Goal: Transaction & Acquisition: Purchase product/service

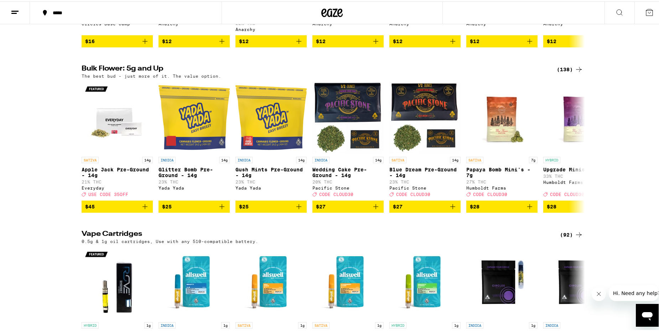
scroll to position [997, 0]
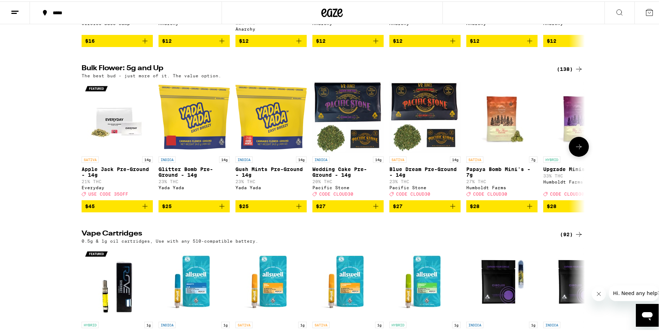
click at [575, 150] on icon at bounding box center [578, 145] width 9 height 9
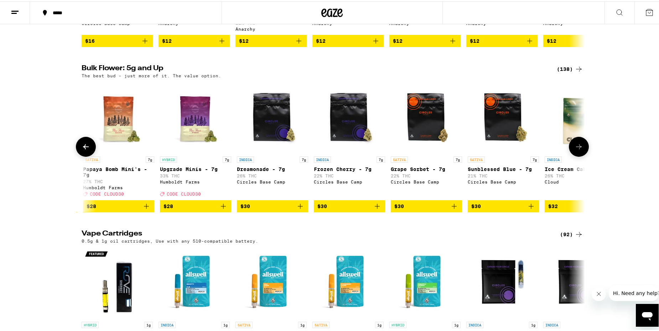
scroll to position [0, 424]
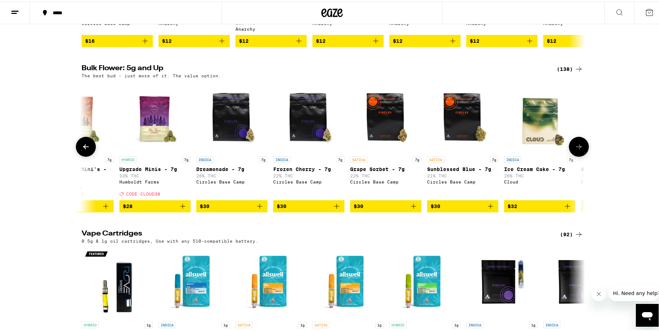
click at [575, 150] on icon at bounding box center [578, 145] width 9 height 9
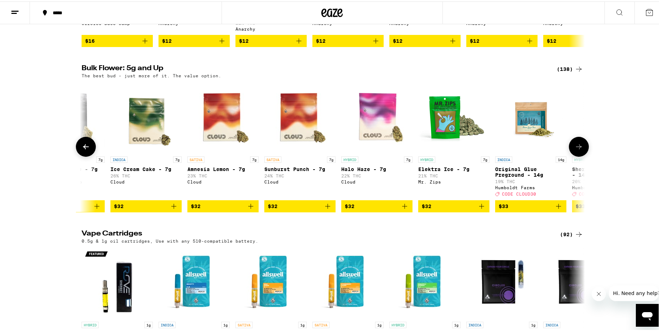
scroll to position [0, 847]
